Goal: Transaction & Acquisition: Purchase product/service

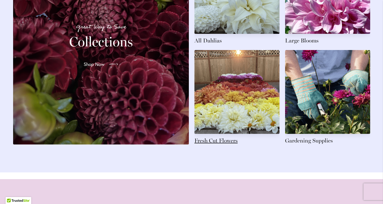
scroll to position [813, 0]
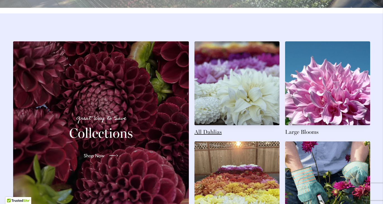
click at [210, 67] on link at bounding box center [237, 88] width 85 height 94
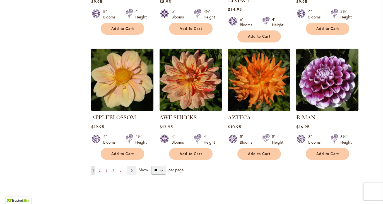
scroll to position [450, 0]
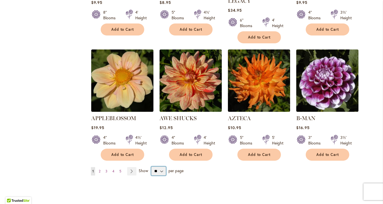
click at [160, 166] on select "** ** ** **" at bounding box center [158, 170] width 15 height 9
select select "**"
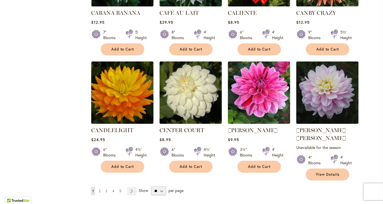
scroll to position [1862, 0]
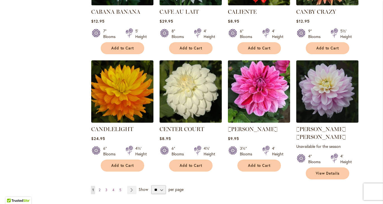
click at [100, 188] on span "2" at bounding box center [100, 190] width 2 height 4
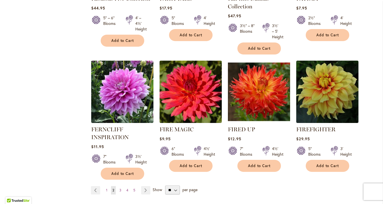
scroll to position [1915, 0]
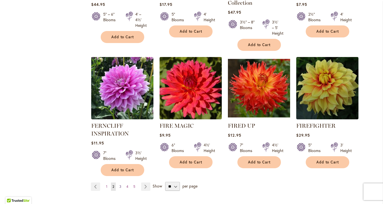
click at [121, 182] on link "Page 3" at bounding box center [120, 186] width 5 height 8
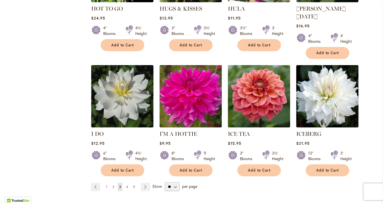
scroll to position [1909, 0]
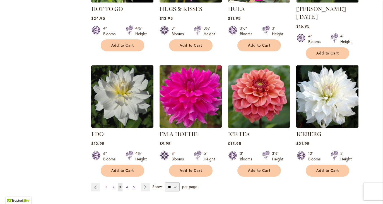
click at [125, 183] on link "Page 4" at bounding box center [127, 187] width 5 height 8
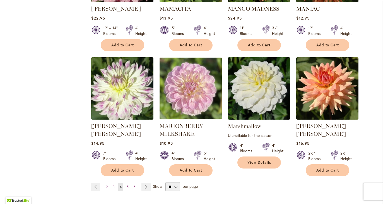
scroll to position [1891, 0]
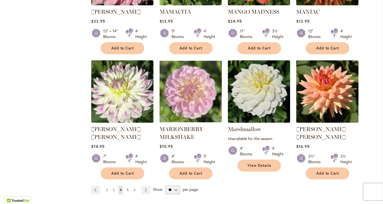
click at [128, 188] on span "5" at bounding box center [128, 190] width 2 height 4
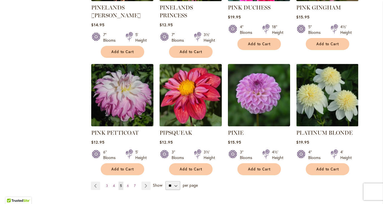
scroll to position [1890, 0]
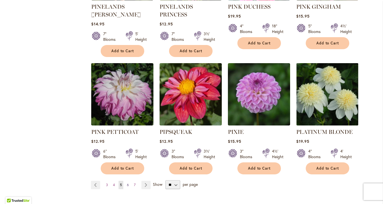
click at [127, 183] on span "6" at bounding box center [128, 185] width 2 height 4
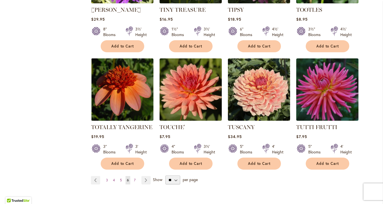
scroll to position [1872, 0]
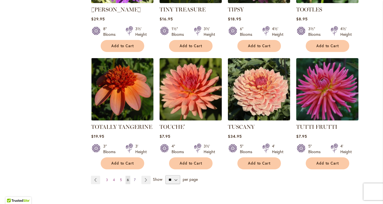
click at [135, 178] on span "7" at bounding box center [135, 180] width 2 height 4
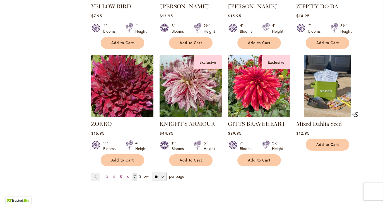
scroll to position [888, 0]
